Goal: Information Seeking & Learning: Learn about a topic

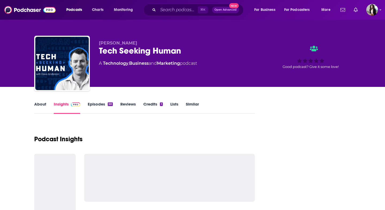
click at [179, 11] on input "Search podcasts, credits, & more..." at bounding box center [178, 10] width 40 height 9
type input "Verity by [PERSON_NAME]"
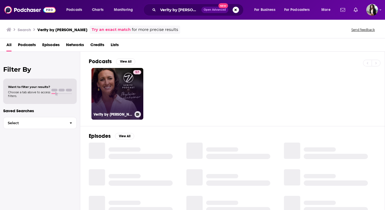
click at [125, 87] on link "57 Verity by [PERSON_NAME]" at bounding box center [117, 94] width 52 height 52
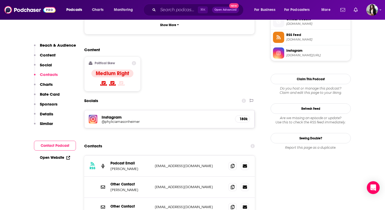
scroll to position [444, 0]
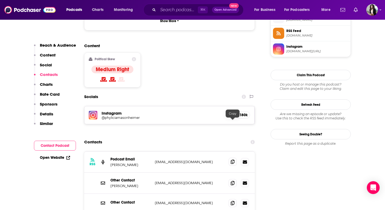
click at [230, 160] on icon at bounding box center [232, 162] width 4 height 4
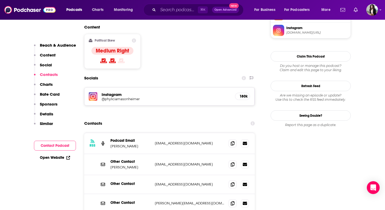
scroll to position [463, 0]
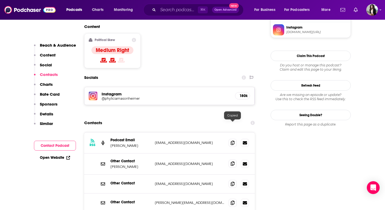
click at [232, 162] on icon at bounding box center [232, 164] width 4 height 4
click at [231, 141] on icon at bounding box center [232, 143] width 4 height 4
click at [233, 162] on icon at bounding box center [232, 164] width 4 height 4
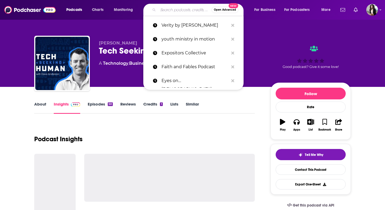
click at [166, 11] on input "Search podcasts, credits, & more..." at bounding box center [184, 10] width 53 height 9
paste input "Verity"
type input "Verity"
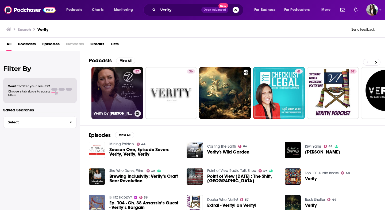
click at [120, 87] on link "57 Verity by Phylicia Masonheimer" at bounding box center [117, 93] width 52 height 52
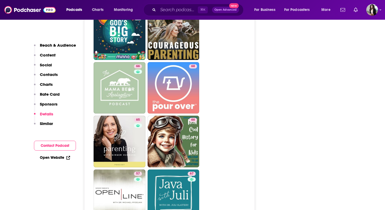
scroll to position [1601, 0]
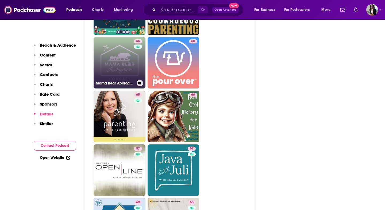
click at [125, 46] on link "66 Mama Bear Apologetics" at bounding box center [119, 63] width 52 height 52
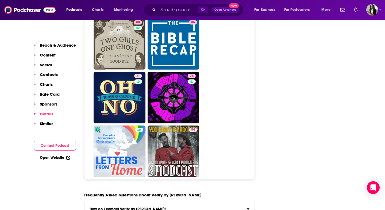
scroll to position [2736, 0]
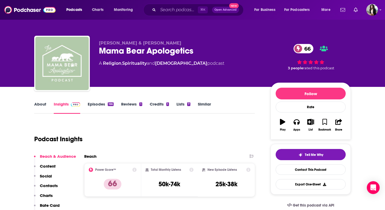
click at [41, 102] on link "About" at bounding box center [40, 108] width 12 height 12
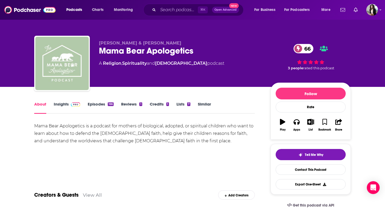
click at [93, 103] on link "Episodes 166" at bounding box center [101, 108] width 26 height 12
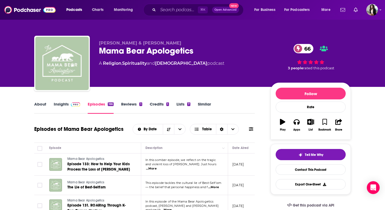
click at [66, 104] on link "Insights" at bounding box center [67, 108] width 26 height 12
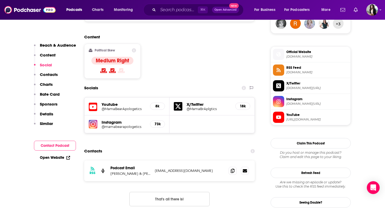
scroll to position [422, 0]
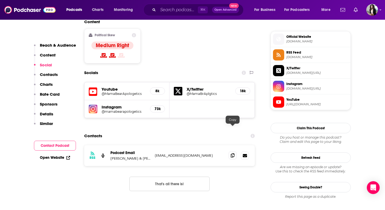
click at [230, 152] on span at bounding box center [232, 156] width 8 height 8
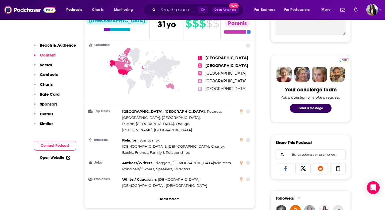
scroll to position [0, 0]
